Goal: Task Accomplishment & Management: Manage account settings

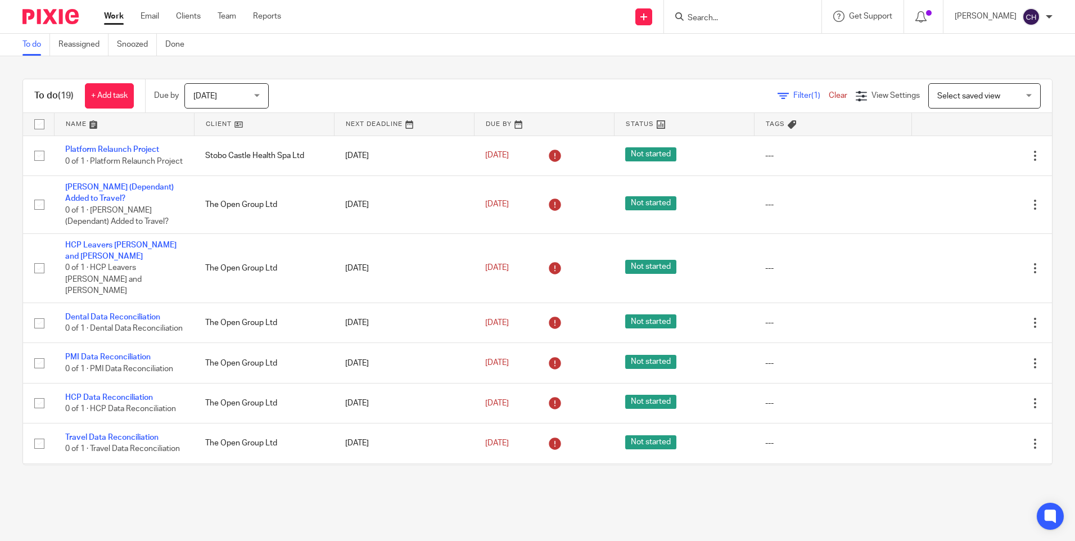
click at [705, 17] on input "Search" at bounding box center [737, 18] width 101 height 10
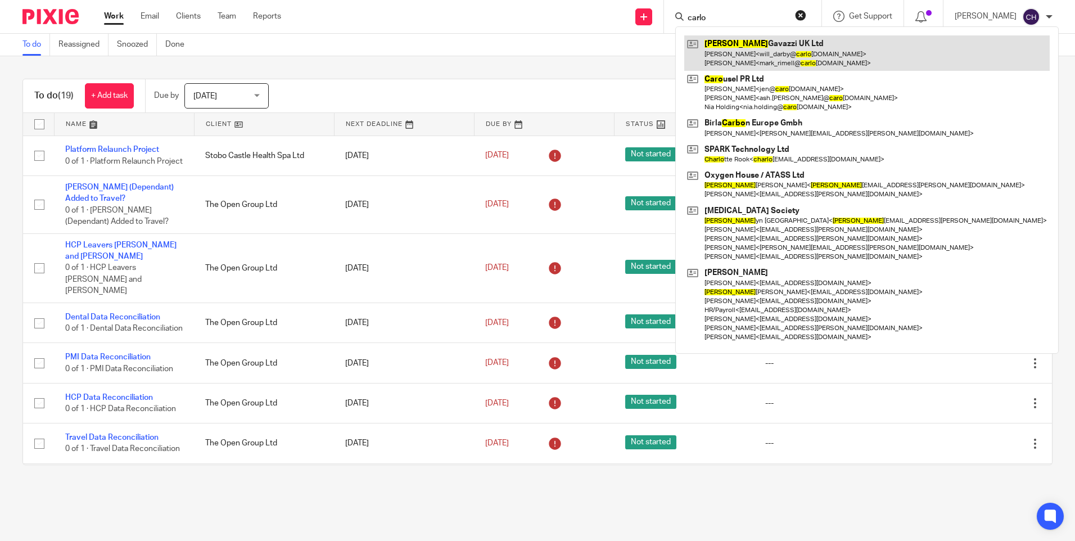
type input "carlo"
click at [730, 49] on link at bounding box center [868, 52] width 366 height 35
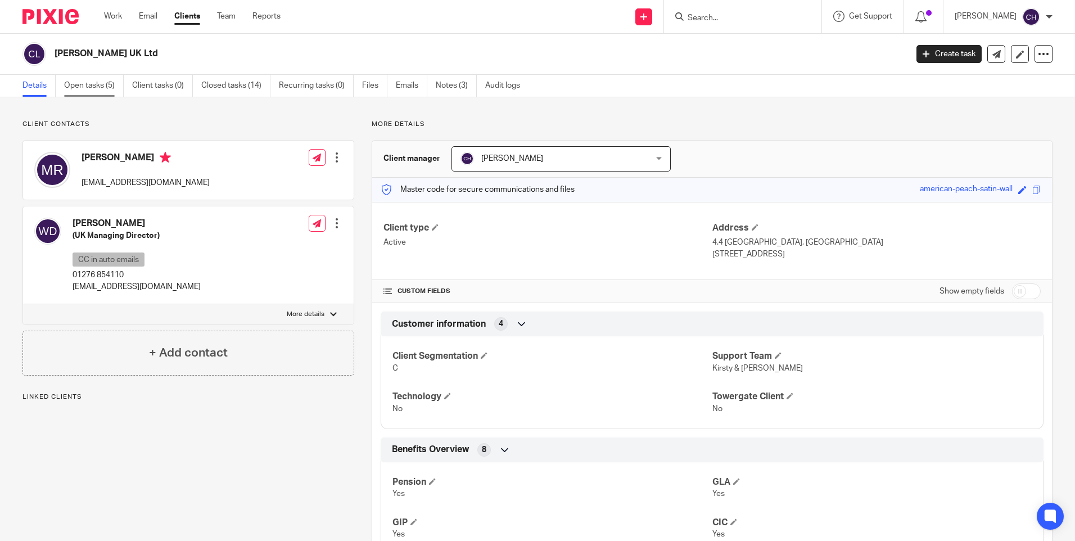
click at [93, 85] on link "Open tasks (5)" at bounding box center [94, 86] width 60 height 22
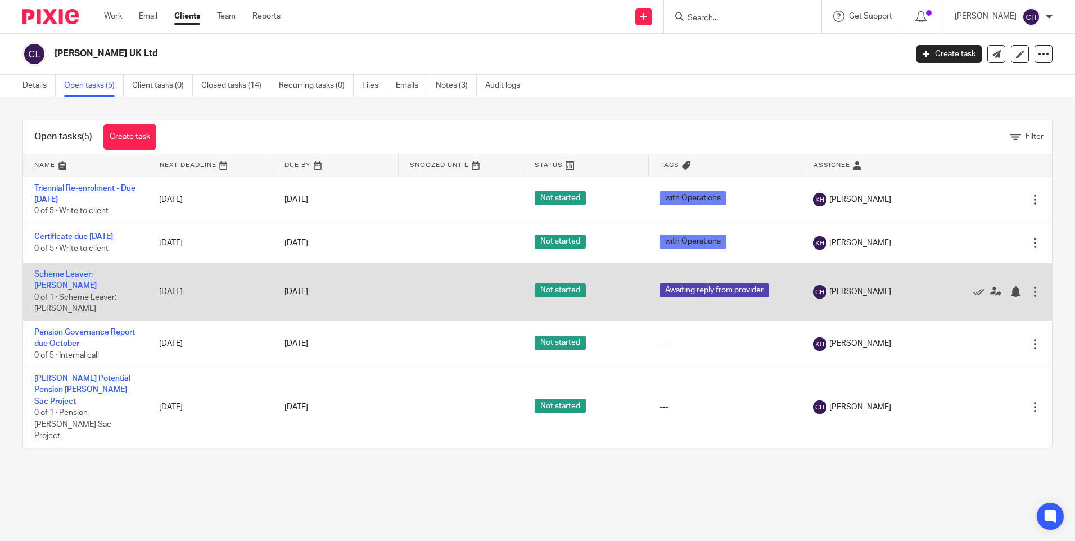
click at [43, 280] on td "Scheme Leaver: [PERSON_NAME] 0 of 1 · Scheme Leaver: [PERSON_NAME]" at bounding box center [85, 292] width 125 height 58
click at [49, 273] on link "Scheme Leaver: [PERSON_NAME]" at bounding box center [65, 280] width 62 height 19
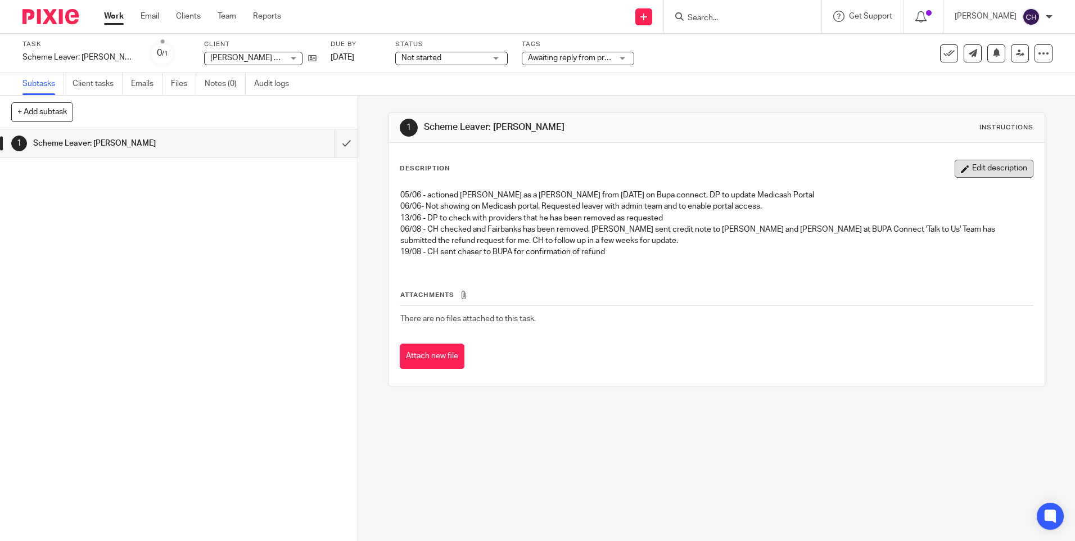
click at [974, 164] on button "Edit description" at bounding box center [994, 169] width 79 height 18
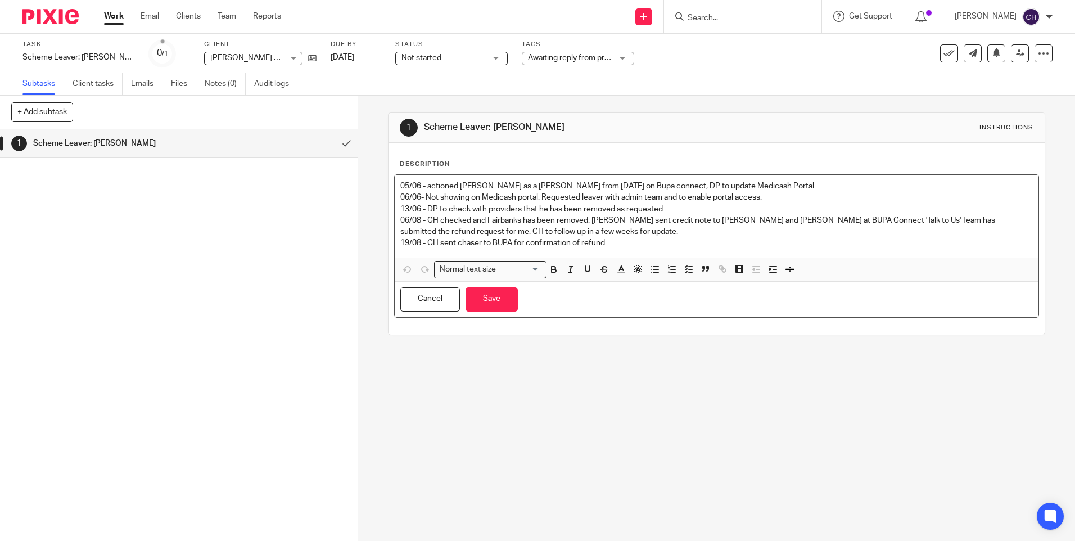
click at [606, 243] on p "19/08 - CH sent chaser to BUPA for confirmation of refund" at bounding box center [716, 242] width 632 height 11
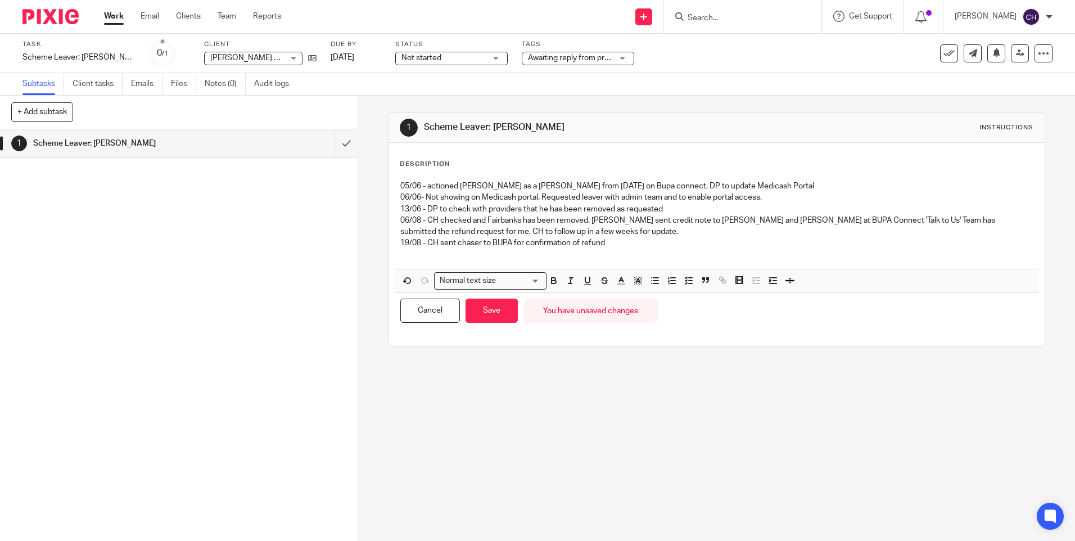
click at [447, 258] on p at bounding box center [716, 254] width 632 height 11
click at [564, 253] on p "19/08 - BUPA confirmed it is still in the queue" at bounding box center [716, 254] width 632 height 11
click at [619, 249] on p "19/08 - BUPA confirmed it is still in the queue. Need to call" at bounding box center [716, 254] width 632 height 11
click at [700, 257] on p "19/08 - BUPA confirmed it is still in the queue. Need to call 03458501056 for u…" at bounding box center [716, 254] width 632 height 11
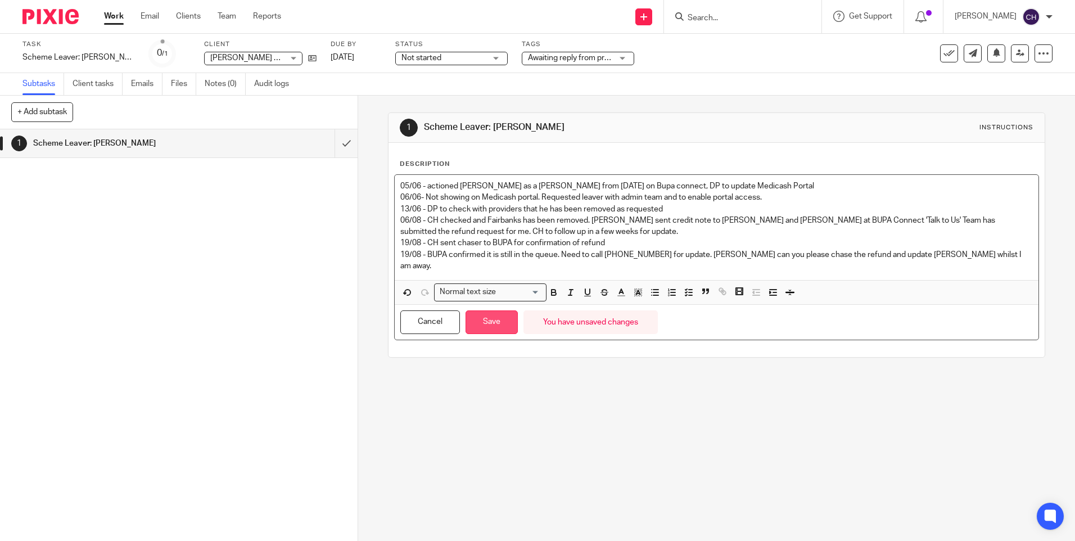
click at [485, 316] on button "Save" at bounding box center [492, 322] width 52 height 24
click at [350, 59] on link "2 Sep 2025" at bounding box center [356, 58] width 51 height 12
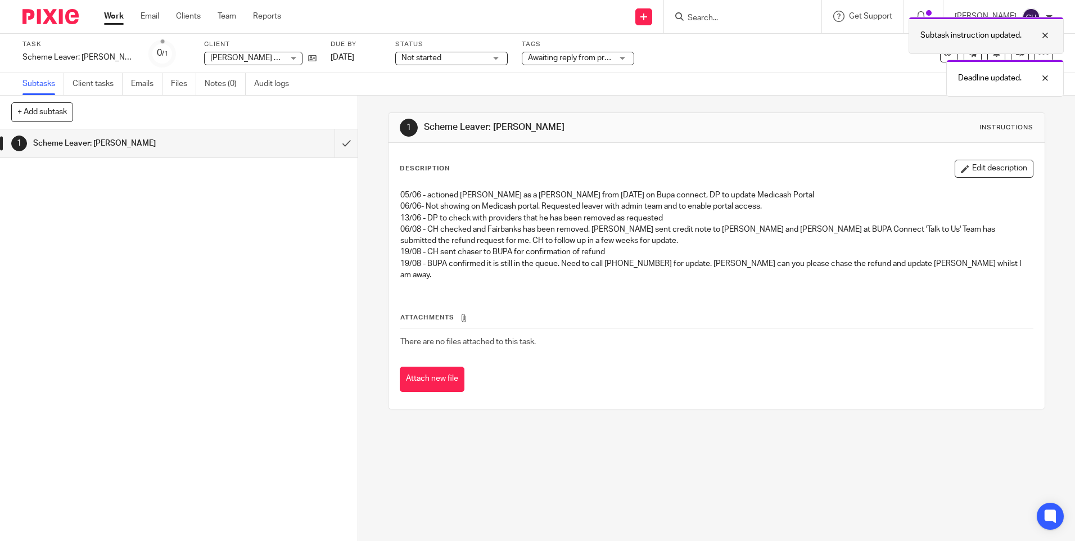
click at [1048, 38] on div at bounding box center [1037, 35] width 30 height 13
click at [1046, 78] on div "Subtasks Client tasks Emails Files Notes (0) Audit logs" at bounding box center [537, 84] width 1075 height 22
click at [1045, 33] on div at bounding box center [1037, 35] width 30 height 13
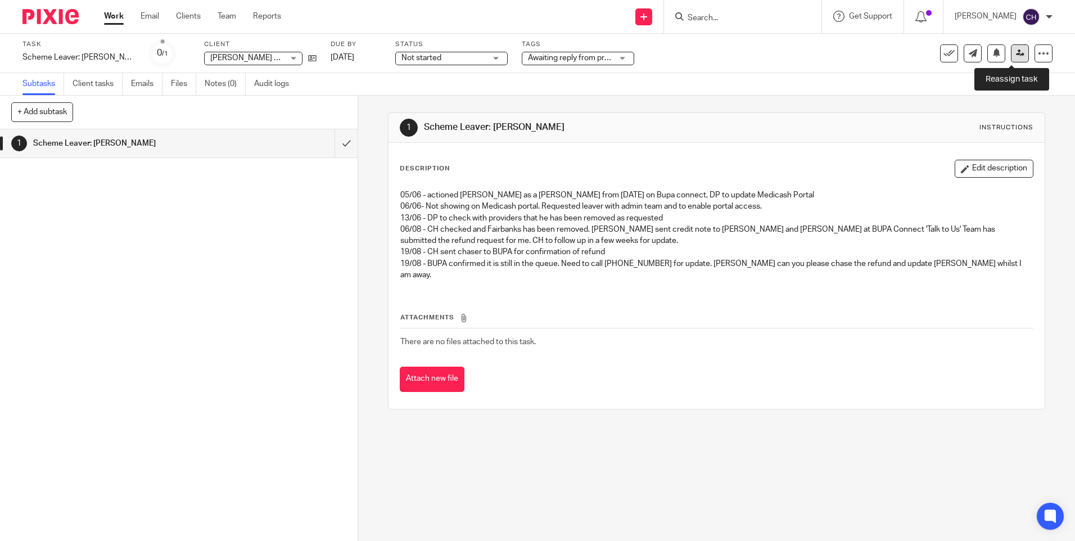
click at [1016, 51] on link at bounding box center [1020, 53] width 18 height 18
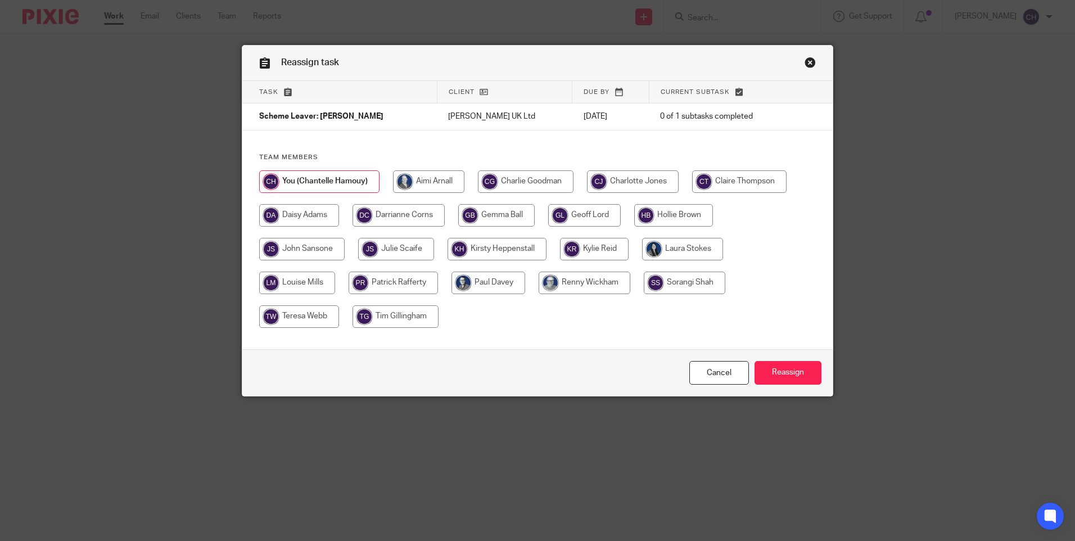
click at [425, 209] on input "radio" at bounding box center [399, 215] width 92 height 22
radio input "true"
click at [773, 373] on input "Reassign" at bounding box center [788, 373] width 67 height 24
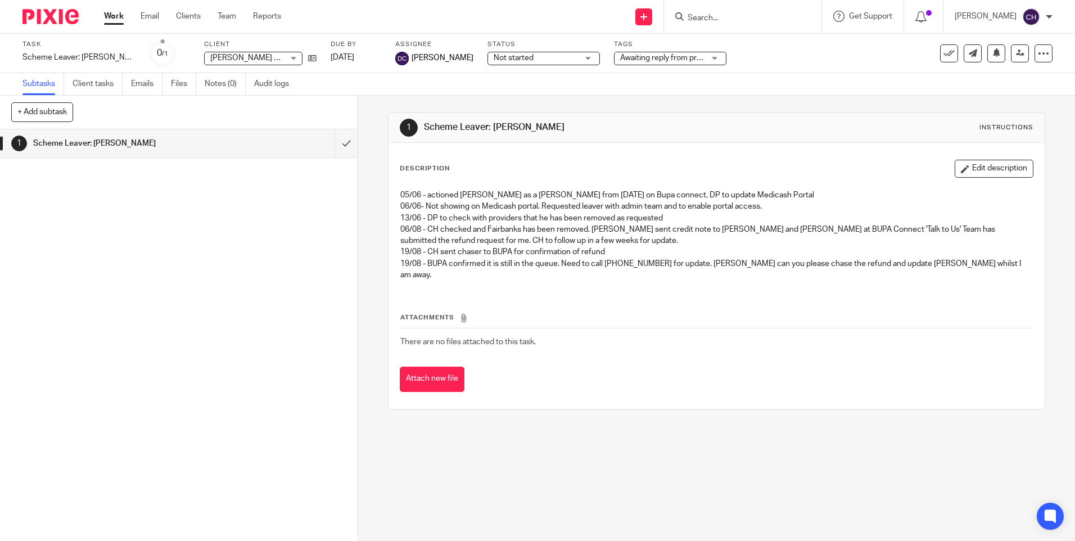
click at [62, 12] on img at bounding box center [50, 16] width 56 height 15
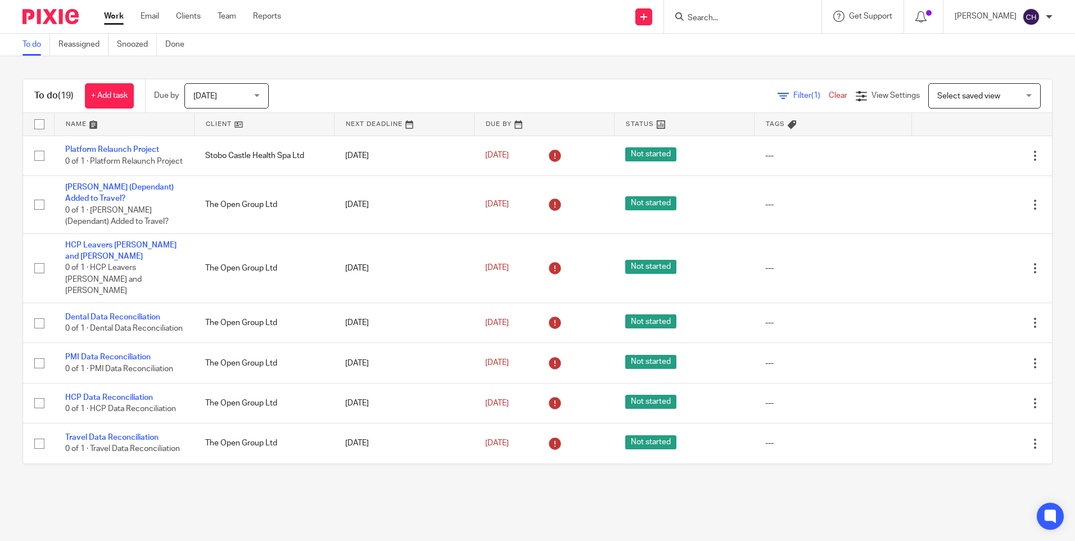
click at [713, 22] on input "Search" at bounding box center [737, 18] width 101 height 10
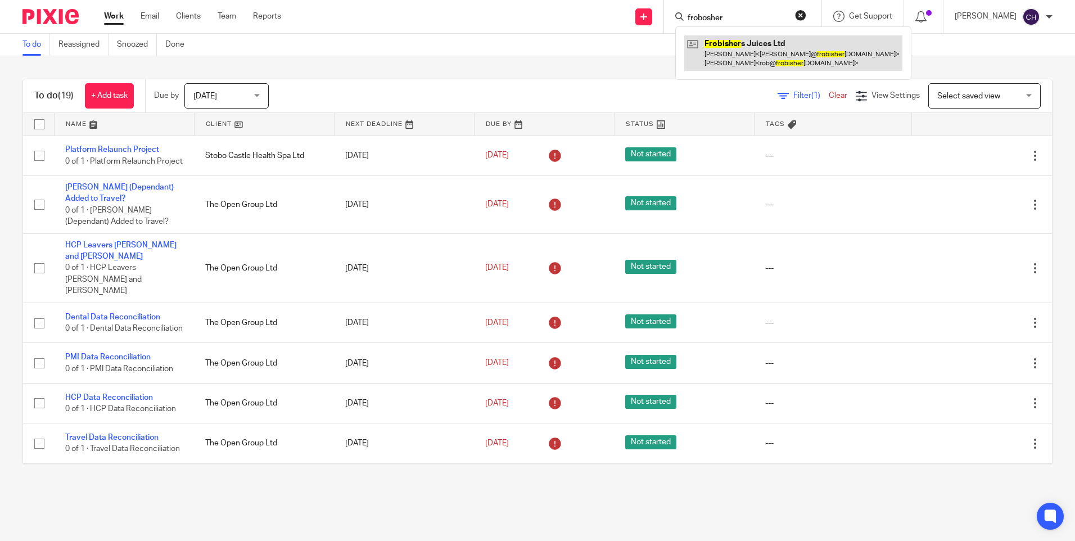
type input "frobosher"
click at [736, 42] on link at bounding box center [794, 52] width 218 height 35
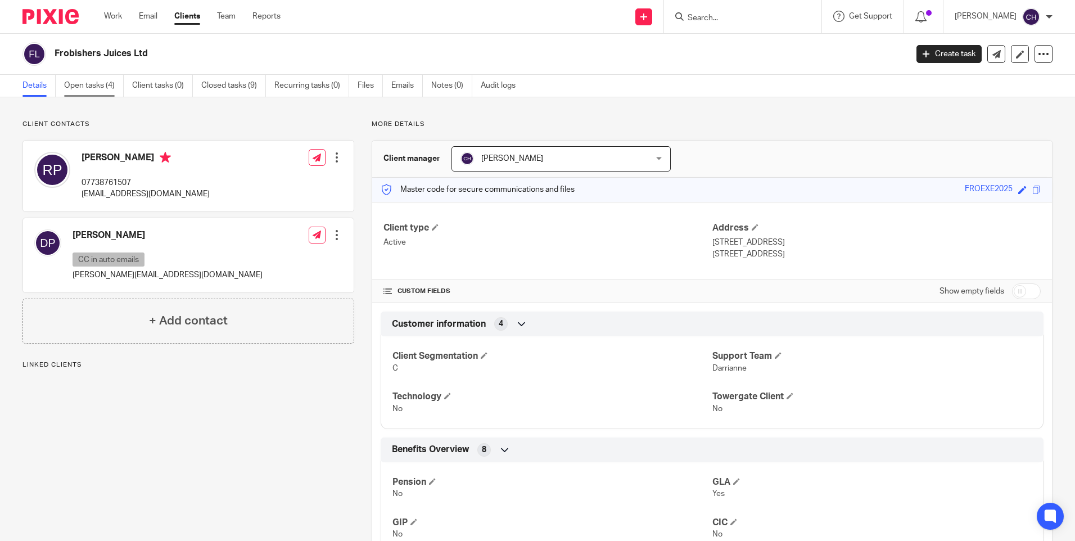
click at [67, 78] on link "Open tasks (4)" at bounding box center [94, 86] width 60 height 22
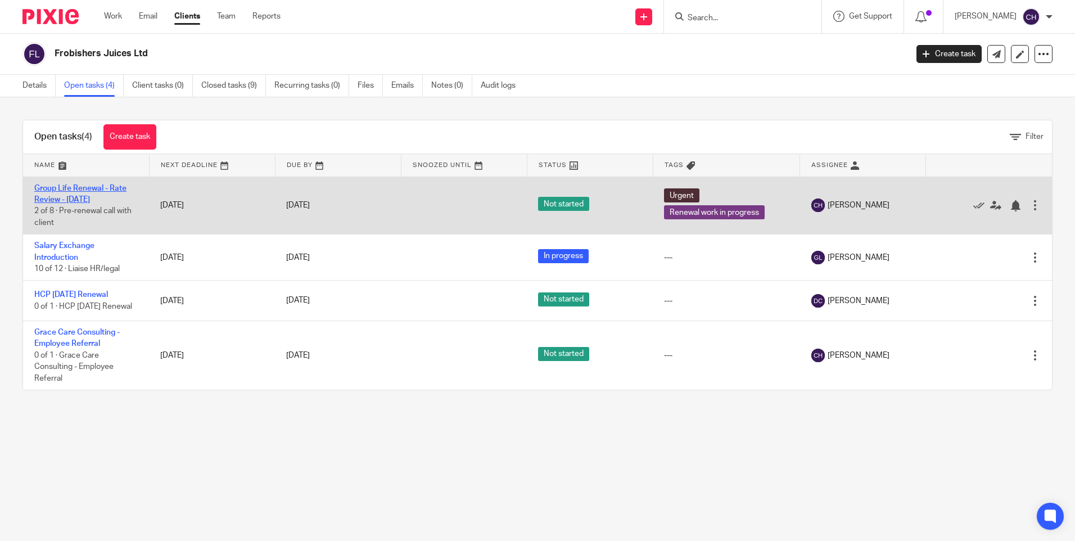
click at [58, 195] on link "Group Life Renewal - Rate Review - [DATE]" at bounding box center [80, 193] width 92 height 19
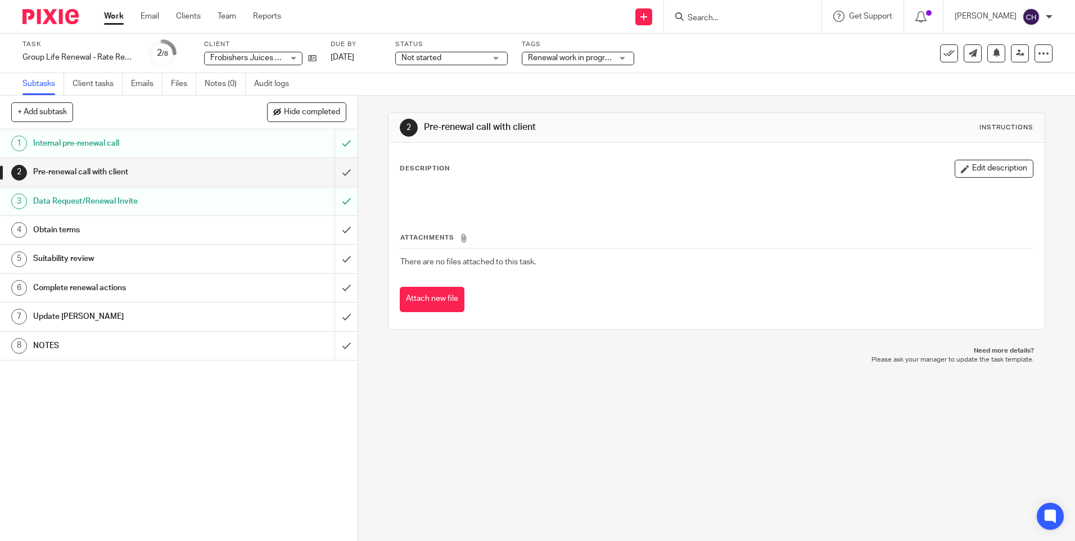
click at [37, 344] on h1 "NOTES" at bounding box center [129, 345] width 193 height 17
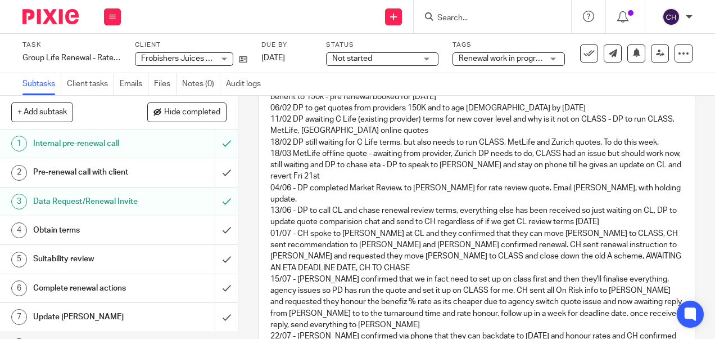
scroll to position [44, 0]
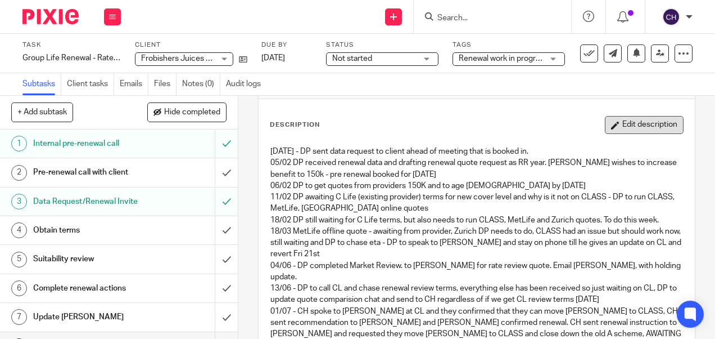
click at [647, 125] on button "Edit description" at bounding box center [644, 125] width 79 height 18
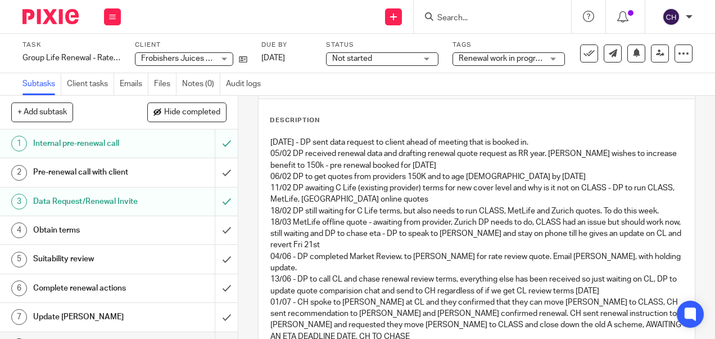
scroll to position [213, 0]
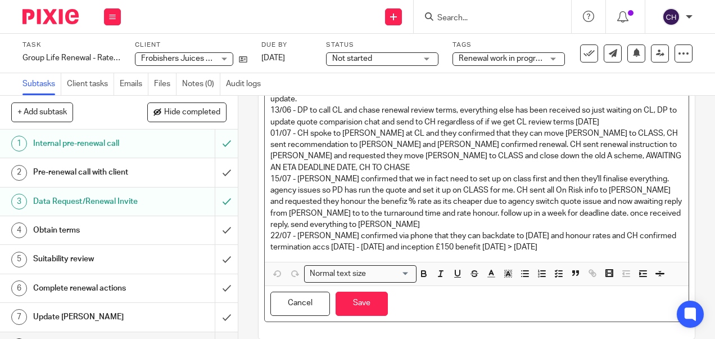
click at [629, 239] on p "22/07 - Josh confirmed via phone that they can backdate to 1st July and honour …" at bounding box center [477, 241] width 412 height 23
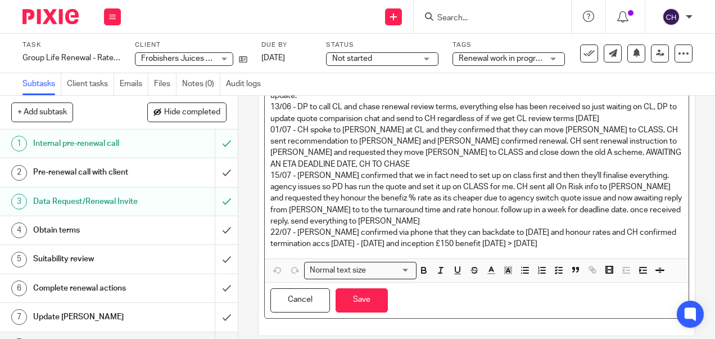
scroll to position [216, 0]
click at [618, 229] on p "22/07 - Josh confirmed via phone that they can backdate to 1st July and honour …" at bounding box center [477, 238] width 412 height 23
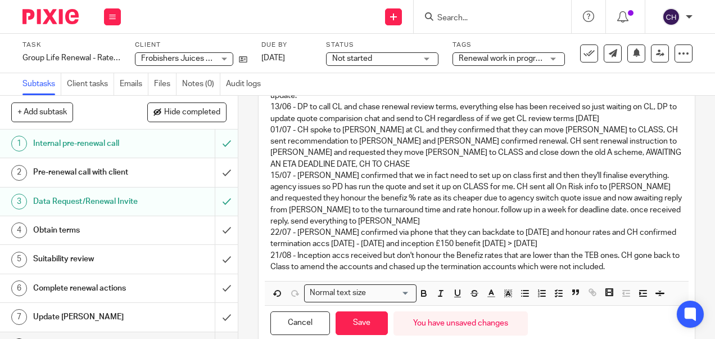
click at [380, 250] on p "21/08 - Inception accs received but don't honour the Benefiz rates that are low…" at bounding box center [477, 261] width 412 height 23
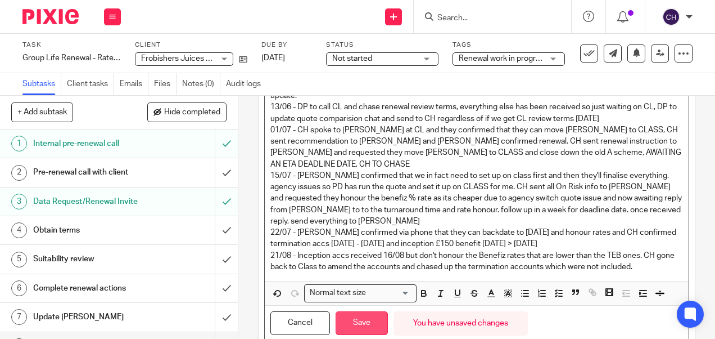
click at [364, 311] on button "Save" at bounding box center [362, 323] width 52 height 24
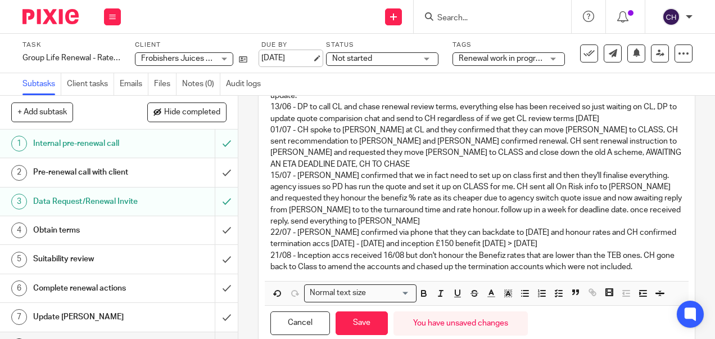
scroll to position [225, 0]
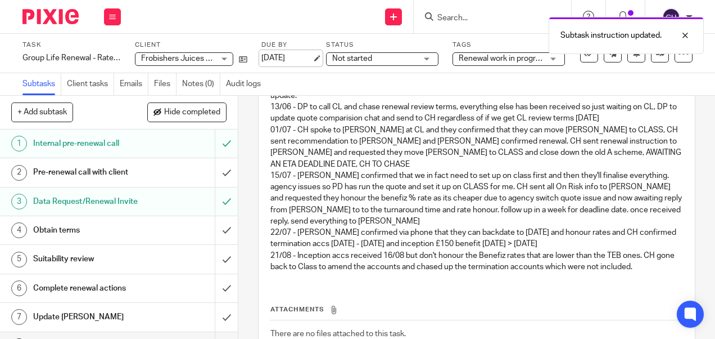
click at [294, 55] on link "22 Aug 2025" at bounding box center [287, 58] width 51 height 12
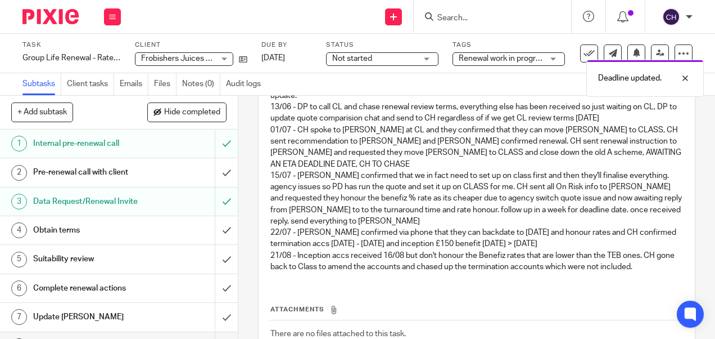
click at [72, 12] on img at bounding box center [50, 16] width 56 height 15
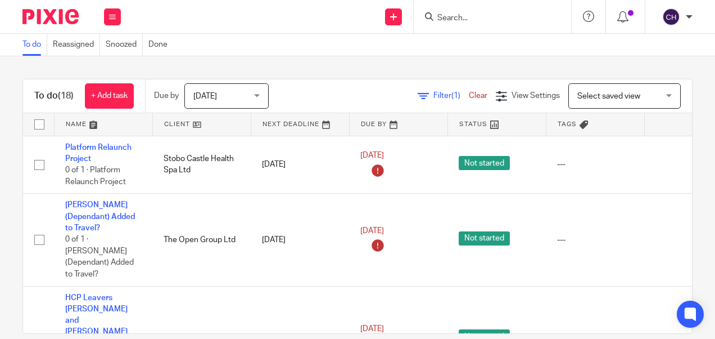
click at [452, 13] on input "Search" at bounding box center [486, 18] width 101 height 10
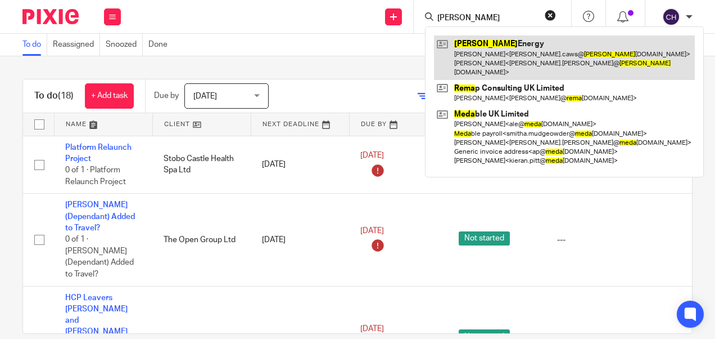
type input "[PERSON_NAME]"
click at [474, 44] on link at bounding box center [564, 57] width 261 height 44
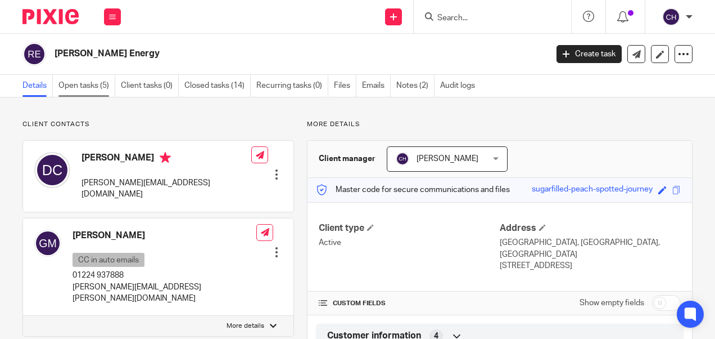
click at [99, 86] on link "Open tasks (5)" at bounding box center [86, 86] width 57 height 22
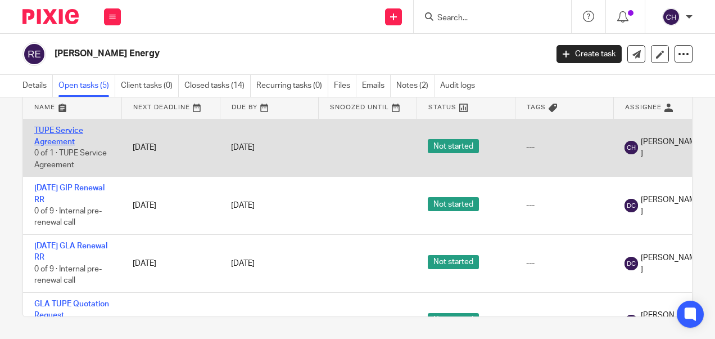
click at [58, 132] on link "TUPE Service Agreement" at bounding box center [58, 136] width 49 height 19
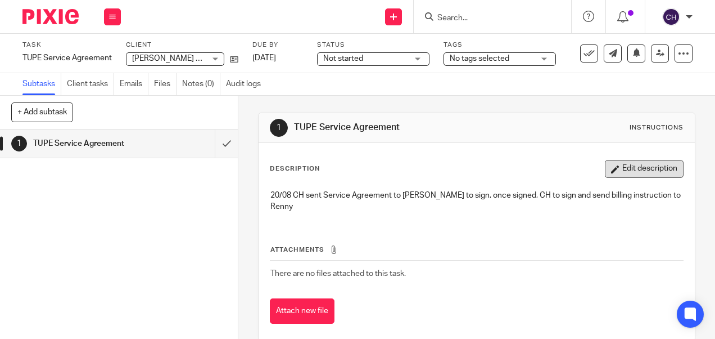
click at [605, 168] on button "Edit description" at bounding box center [644, 169] width 79 height 18
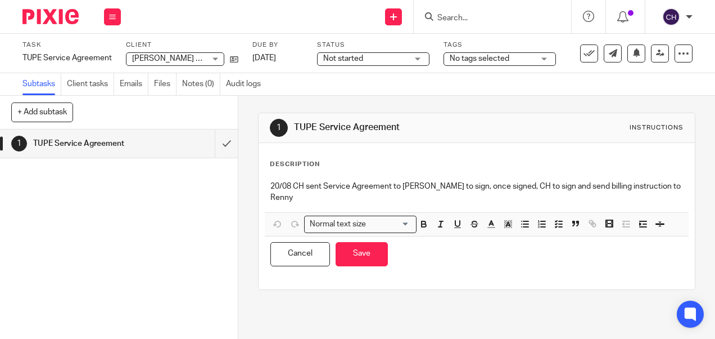
click at [316, 197] on p "20/08 CH sent Service Agreement to [PERSON_NAME] to sign, once signed, CH to si…" at bounding box center [477, 192] width 412 height 23
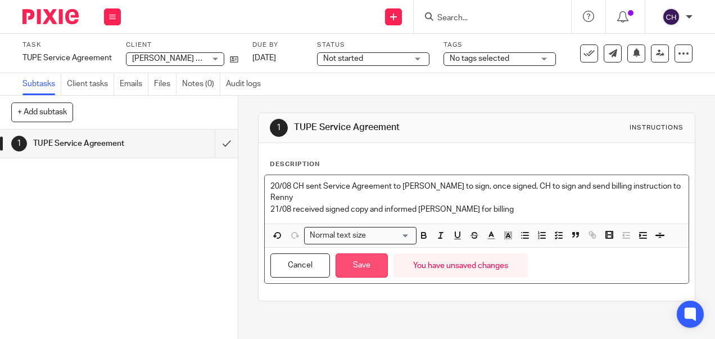
click at [368, 254] on button "Save" at bounding box center [362, 265] width 52 height 24
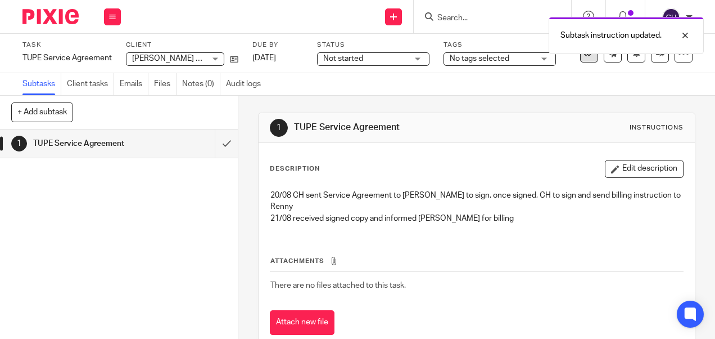
click at [584, 57] on icon at bounding box center [589, 53] width 11 height 11
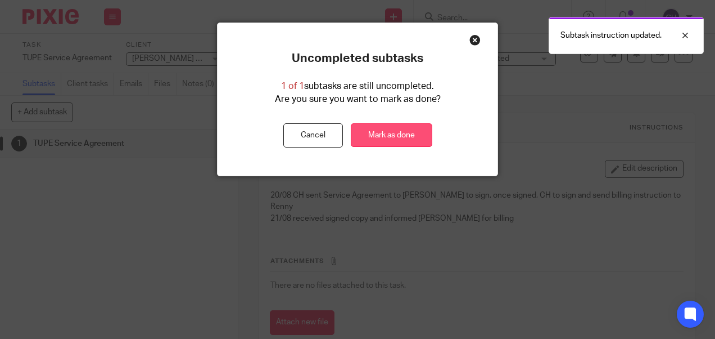
click at [403, 132] on link "Mark as done" at bounding box center [392, 135] width 82 height 24
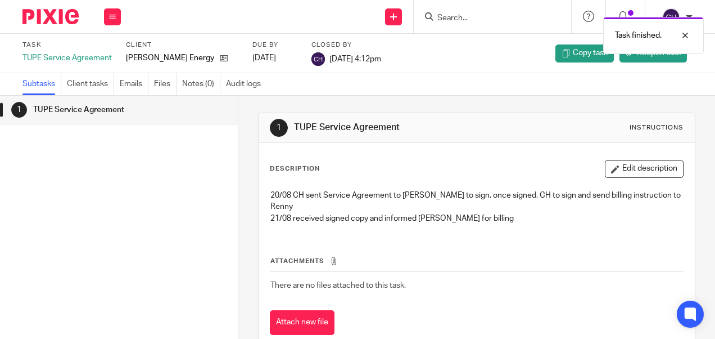
click at [49, 17] on img at bounding box center [50, 16] width 56 height 15
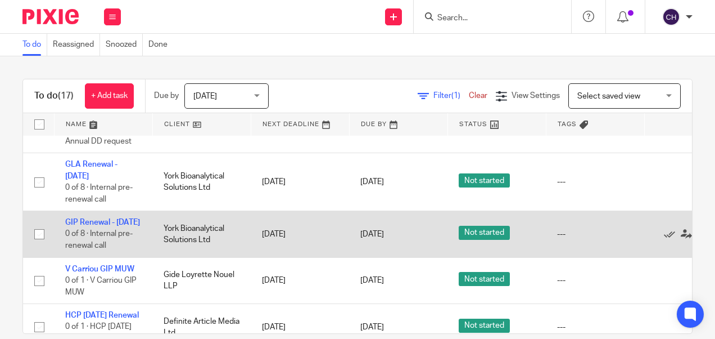
scroll to position [787, 0]
